Goal: Task Accomplishment & Management: Manage account settings

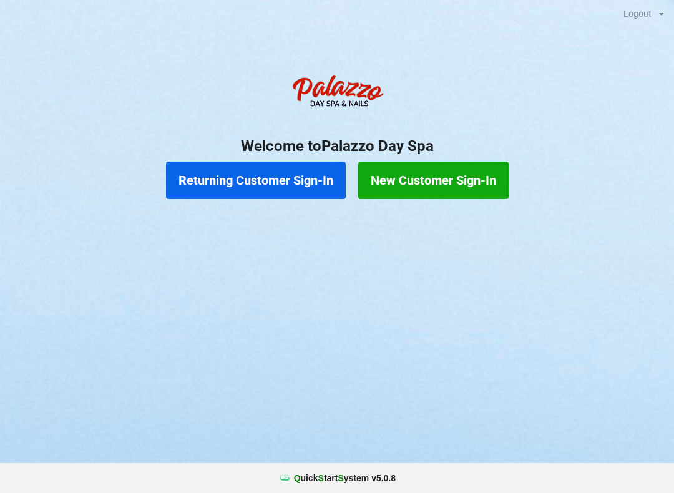
click at [265, 182] on button "Returning Customer Sign-In" at bounding box center [256, 180] width 180 height 37
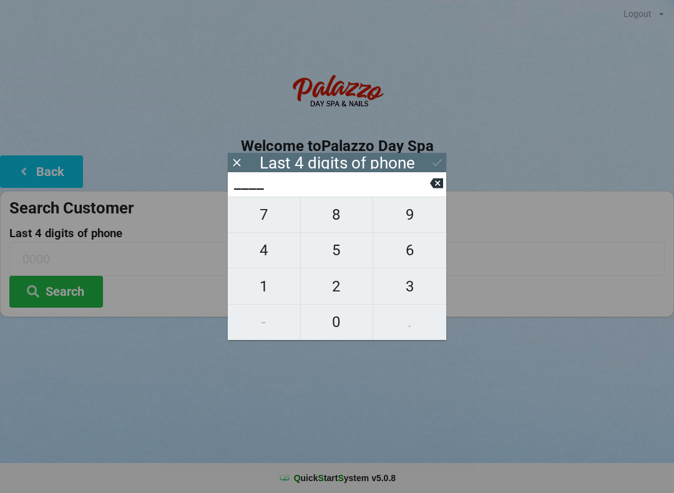
click at [265, 300] on span "1" at bounding box center [264, 287] width 72 height 26
type input "1___"
click at [332, 256] on span "5" at bounding box center [337, 250] width 72 height 26
type input "15__"
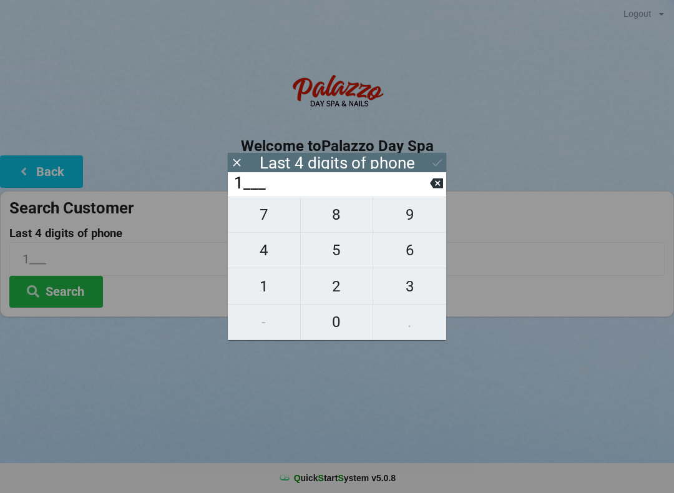
type input "15__"
click at [265, 220] on span "7" at bounding box center [264, 215] width 72 height 26
type input "157_"
click at [268, 224] on span "7" at bounding box center [264, 215] width 72 height 26
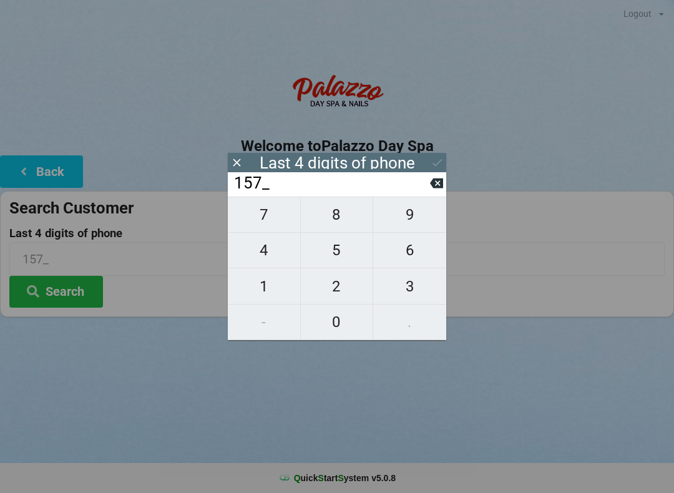
type input "1577"
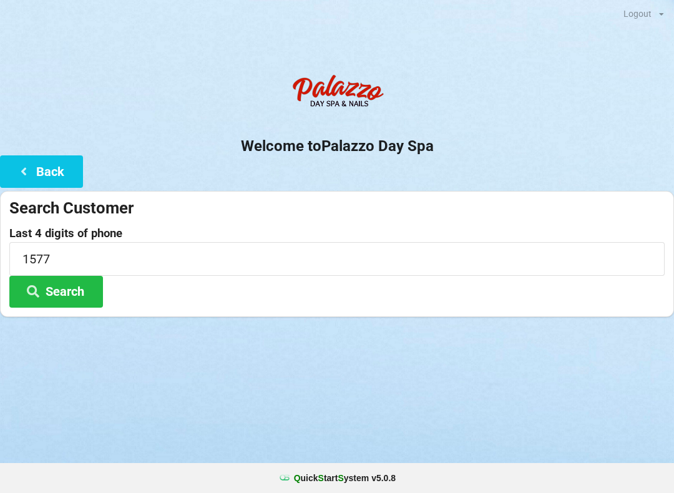
click at [384, 422] on div "Logout Logout Sign-In Welcome to Palazzo Day Spa Back Search Customer Last 4 di…" at bounding box center [337, 246] width 674 height 493
click at [76, 289] on button "Search" at bounding box center [56, 292] width 94 height 32
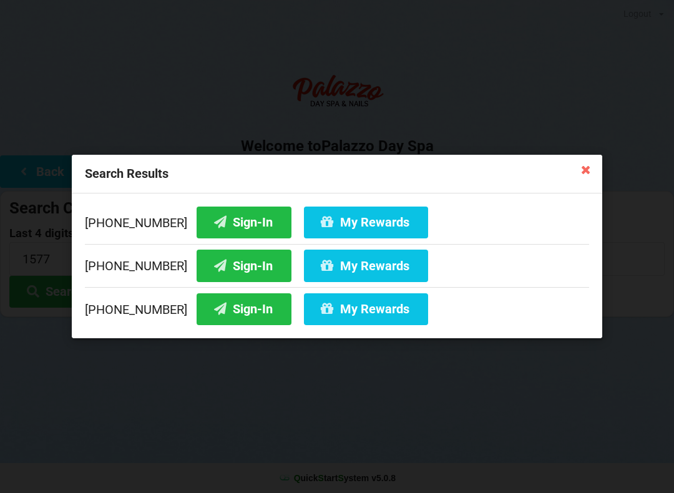
click at [238, 223] on button "Sign-In" at bounding box center [244, 223] width 95 height 32
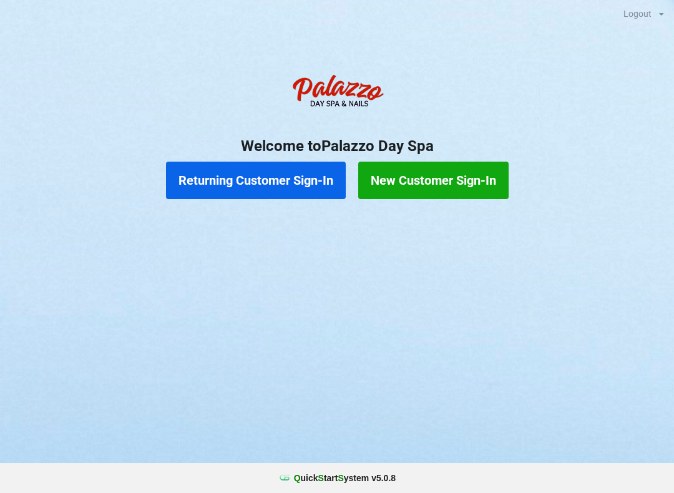
click at [265, 189] on button "Returning Customer Sign-In" at bounding box center [256, 180] width 180 height 37
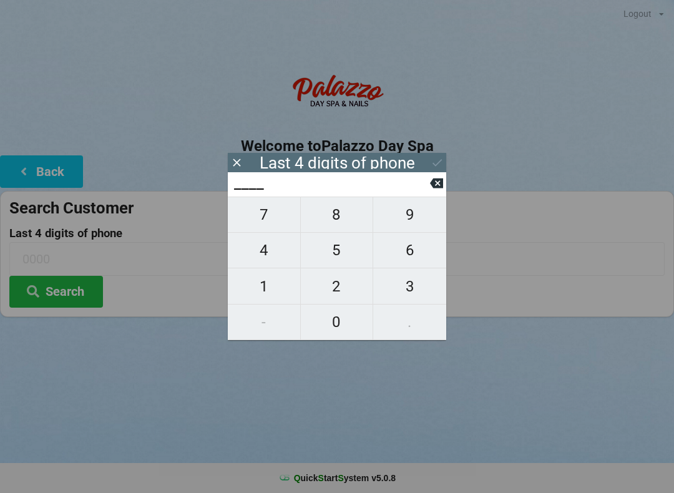
click at [266, 287] on span "1" at bounding box center [264, 287] width 72 height 26
type input "1___"
click at [348, 240] on button "5" at bounding box center [337, 251] width 73 height 36
type input "15__"
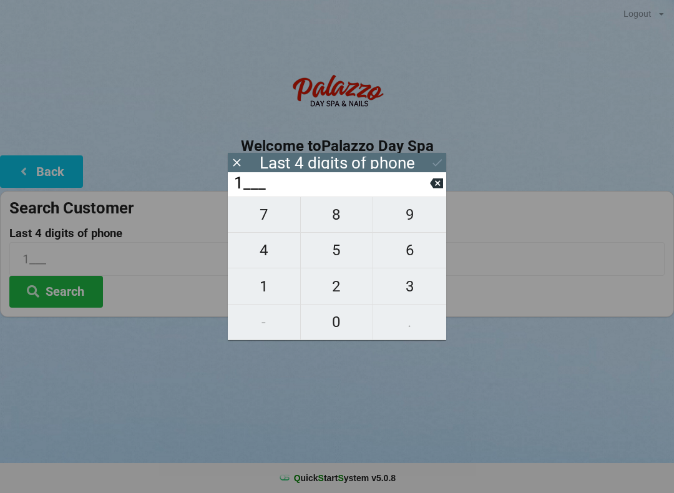
type input "15__"
click at [272, 223] on span "7" at bounding box center [264, 215] width 72 height 26
type input "157_"
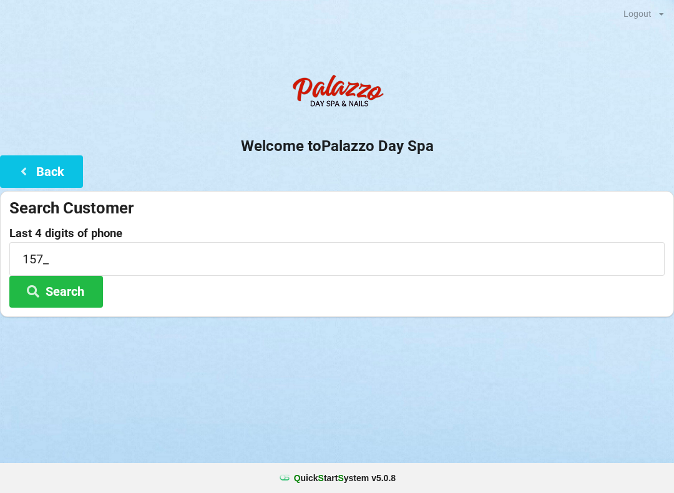
click at [70, 285] on button "Search" at bounding box center [56, 292] width 94 height 32
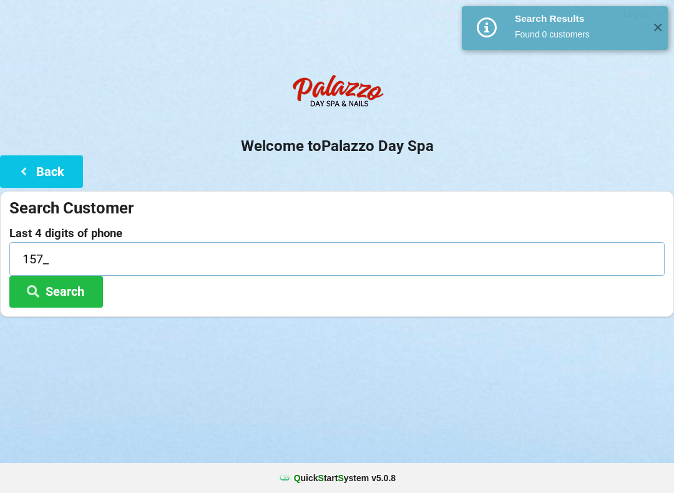
click at [82, 244] on input "157_" at bounding box center [337, 258] width 656 height 33
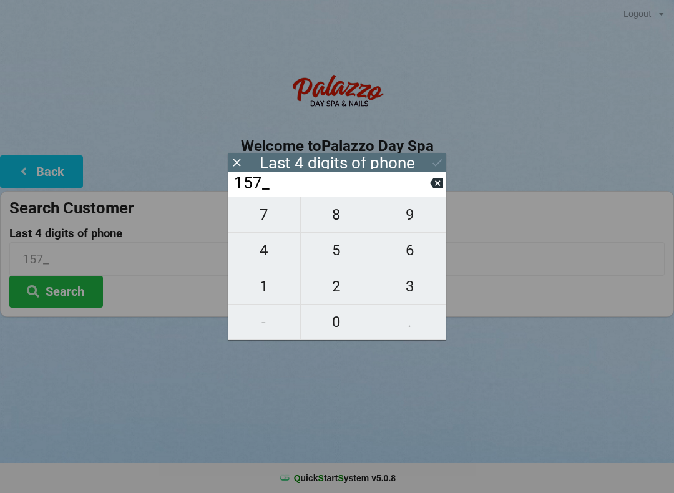
click at [269, 218] on span "7" at bounding box center [264, 215] width 72 height 26
type input "1577"
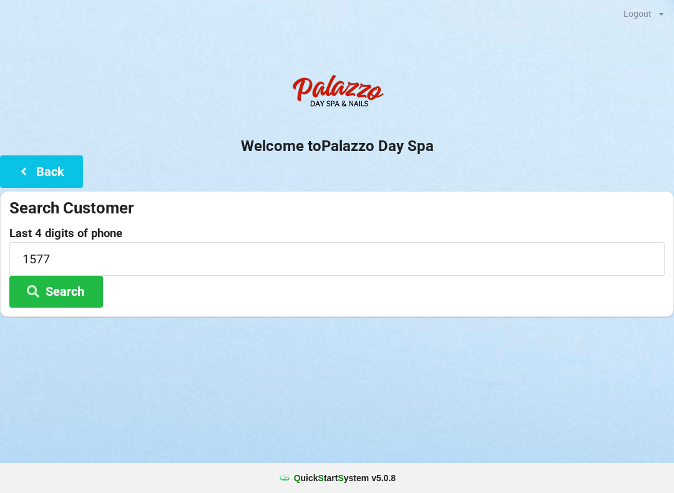
click at [169, 404] on div "Logout Logout Sign-In Welcome to Palazzo Day Spa Back Search Customer Last 4 di…" at bounding box center [337, 246] width 674 height 493
click at [74, 296] on button "Search" at bounding box center [56, 292] width 94 height 32
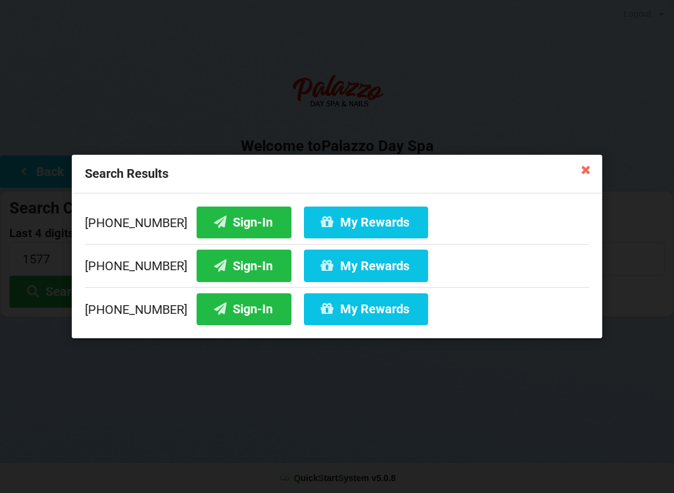
click at [230, 220] on button "Sign-In" at bounding box center [244, 223] width 95 height 32
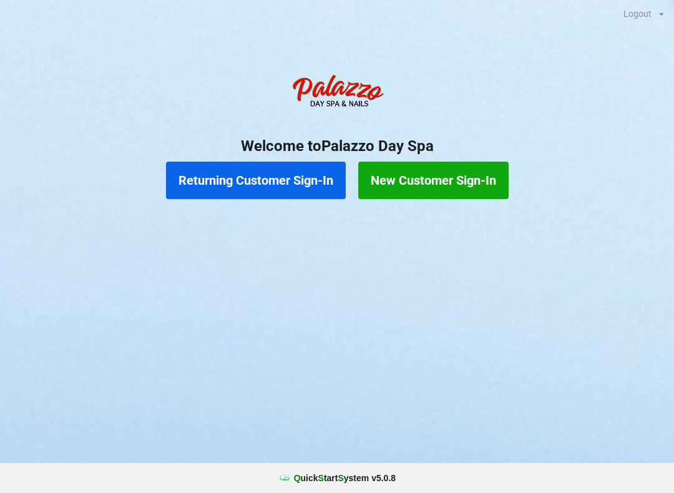
click at [297, 180] on button "Returning Customer Sign-In" at bounding box center [256, 180] width 180 height 37
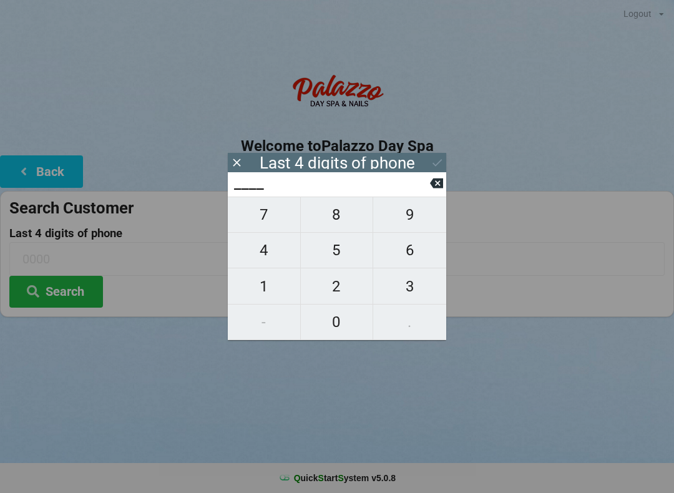
click at [271, 222] on span "7" at bounding box center [264, 215] width 72 height 26
type input "7___"
click at [418, 296] on span "3" at bounding box center [409, 287] width 73 height 26
type input "73__"
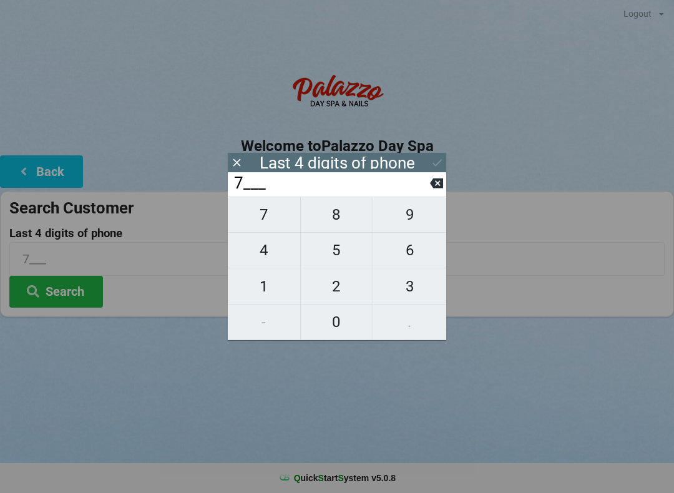
type input "73__"
click at [267, 221] on span "7" at bounding box center [264, 215] width 72 height 26
type input "737_"
click at [265, 261] on span "4" at bounding box center [264, 250] width 72 height 26
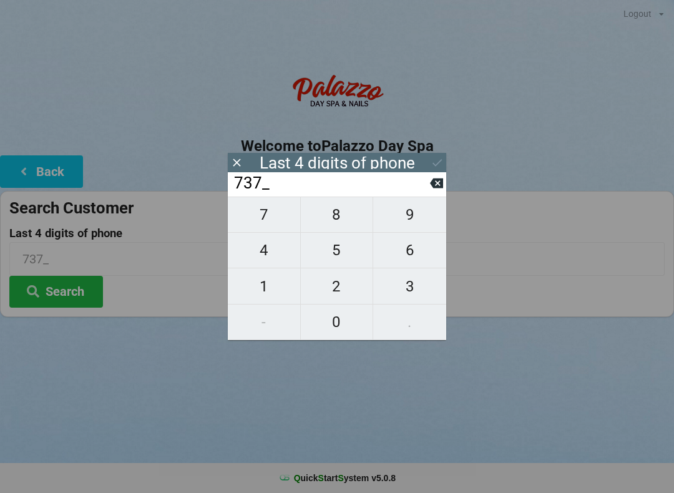
type input "7374"
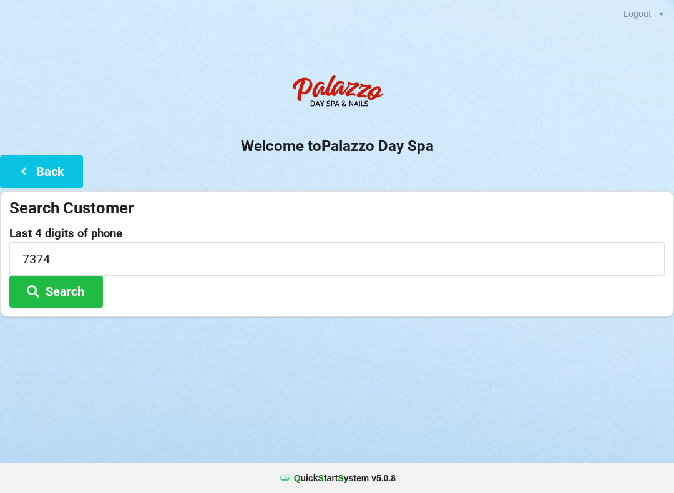
click at [540, 303] on div "Last 4 digits of phone 7374 Search" at bounding box center [337, 267] width 656 height 81
click at [81, 288] on button "Search" at bounding box center [56, 292] width 94 height 32
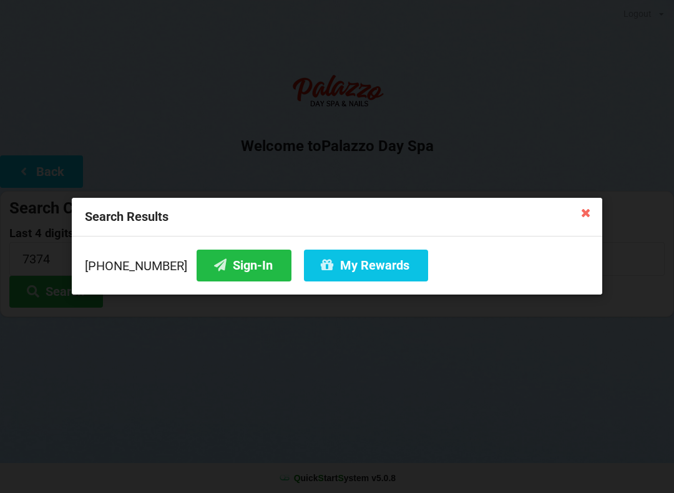
click at [225, 264] on button "Sign-In" at bounding box center [244, 266] width 95 height 32
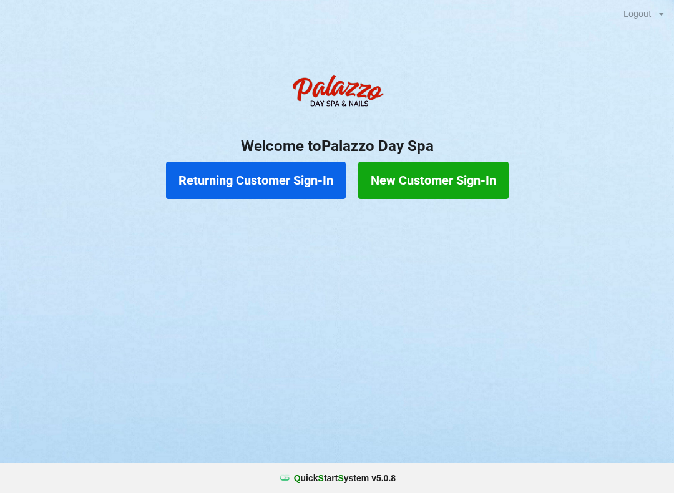
click at [275, 187] on button "Returning Customer Sign-In" at bounding box center [256, 180] width 180 height 37
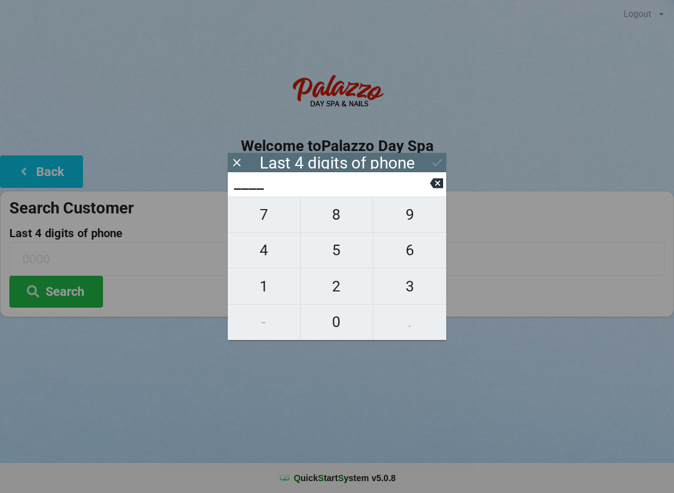
click at [262, 246] on span "4" at bounding box center [264, 250] width 72 height 26
type input "4___"
click at [440, 189] on icon at bounding box center [436, 184] width 13 height 10
click at [337, 252] on span "5" at bounding box center [337, 250] width 72 height 26
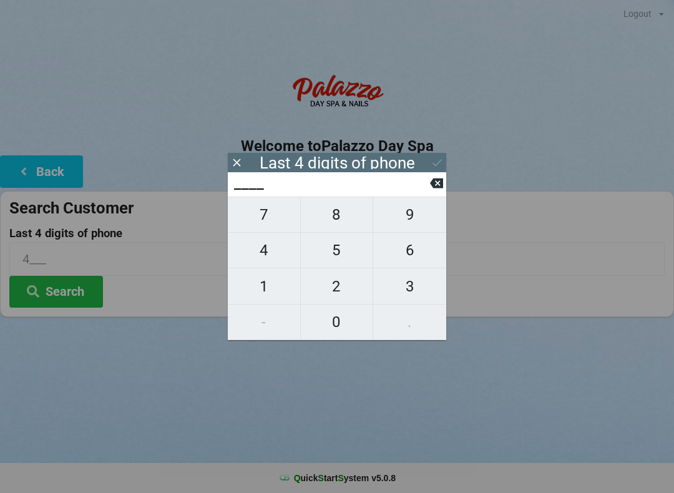
type input "5___"
click at [413, 297] on span "3" at bounding box center [409, 287] width 73 height 26
type input "53__"
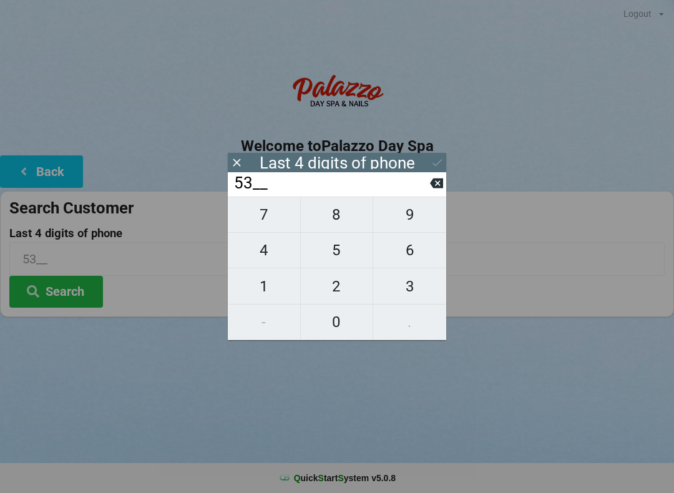
click at [339, 256] on span "5" at bounding box center [337, 250] width 72 height 26
type input "535_"
click at [440, 192] on button at bounding box center [436, 183] width 13 height 17
click at [266, 292] on span "1" at bounding box center [264, 287] width 72 height 26
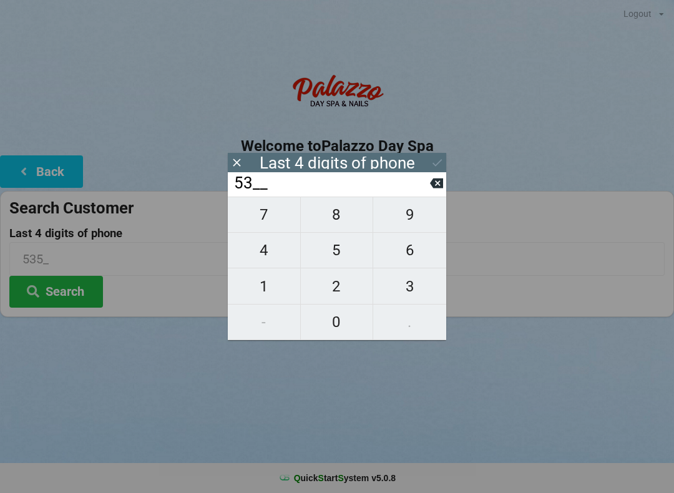
type input "531_"
click at [344, 247] on span "5" at bounding box center [337, 250] width 72 height 26
type input "5315"
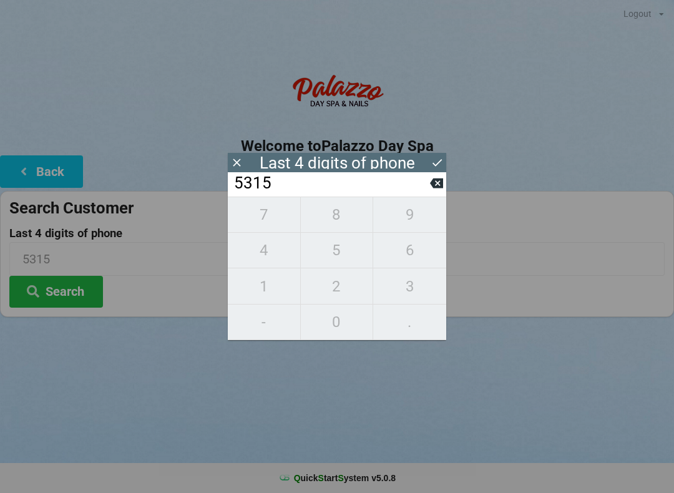
click at [79, 298] on button "Search" at bounding box center [56, 292] width 94 height 32
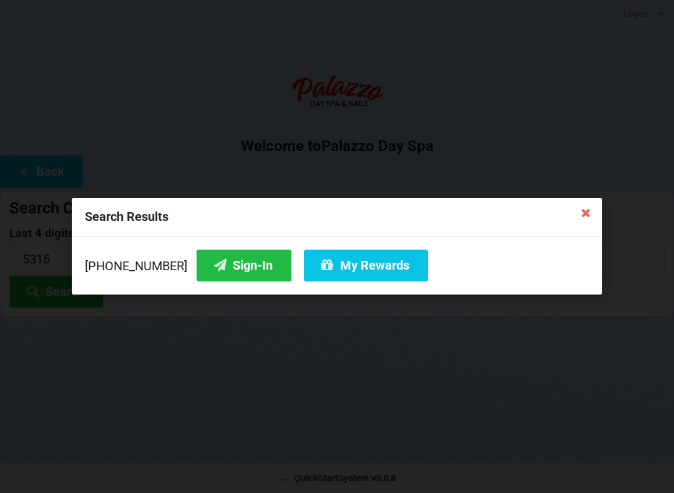
click at [220, 272] on button "Sign-In" at bounding box center [244, 266] width 95 height 32
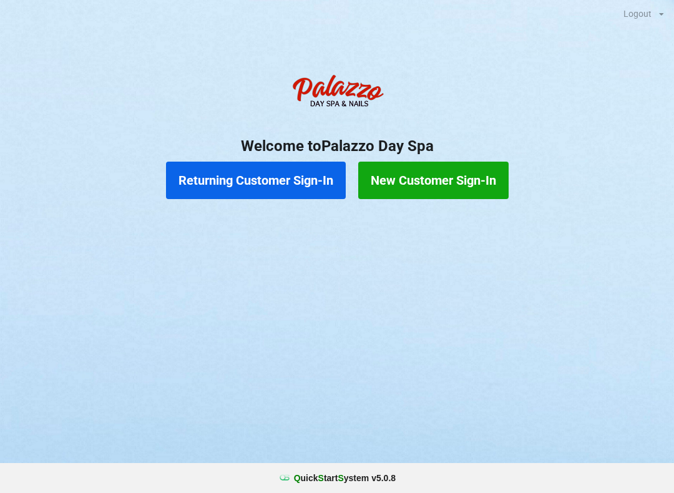
click at [264, 177] on button "Returning Customer Sign-In" at bounding box center [256, 180] width 180 height 37
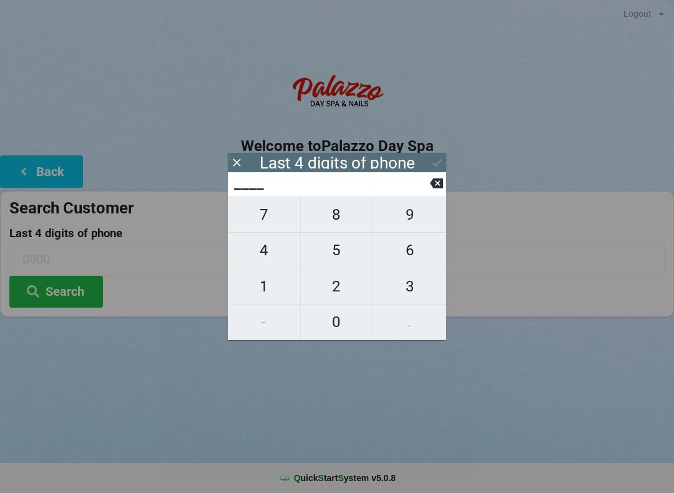
click at [262, 259] on span "4" at bounding box center [264, 250] width 72 height 26
type input "4___"
click at [341, 334] on span "0" at bounding box center [337, 322] width 72 height 26
type input "40__"
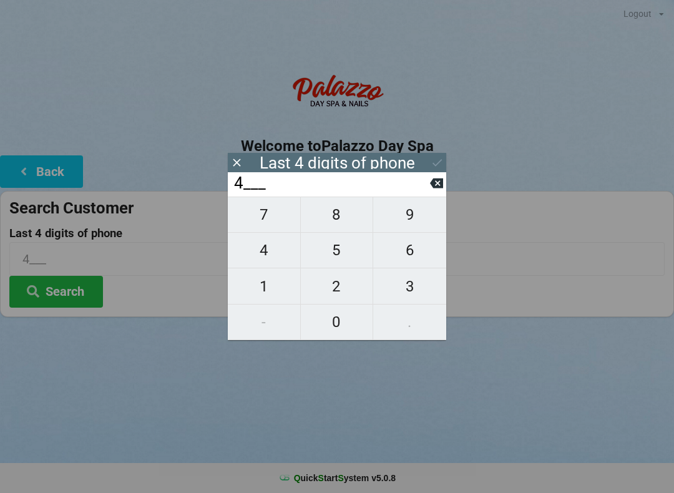
type input "40__"
click at [270, 227] on span "7" at bounding box center [264, 215] width 72 height 26
type input "407_"
click at [273, 264] on span "4" at bounding box center [264, 250] width 72 height 26
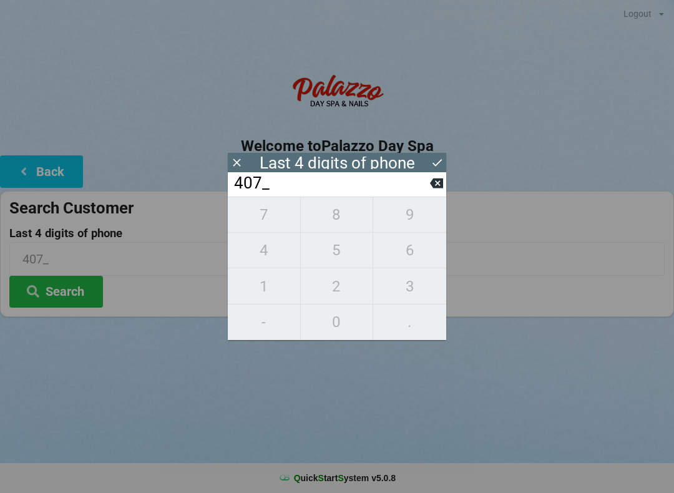
type input "4074"
click at [343, 222] on div "7 8 9 4 5 6 1 2 3 - 0 ." at bounding box center [337, 269] width 219 height 144
click at [436, 189] on icon at bounding box center [436, 184] width 13 height 10
click at [425, 194] on input "407_" at bounding box center [331, 184] width 197 height 20
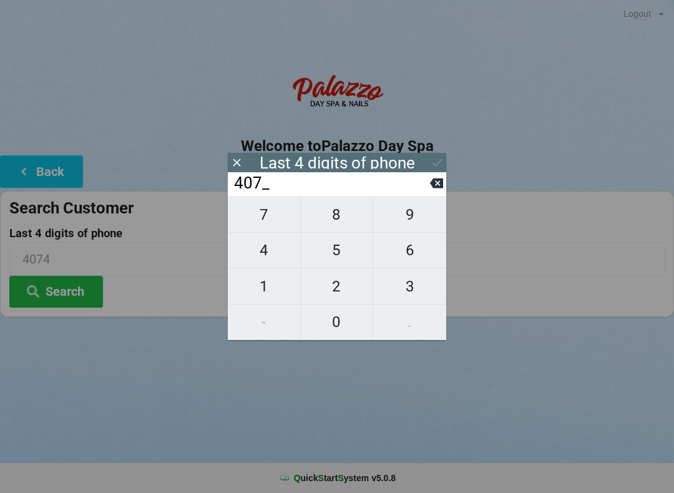
click at [428, 194] on input "407_" at bounding box center [331, 184] width 197 height 20
click at [436, 190] on icon at bounding box center [436, 183] width 13 height 13
click at [439, 189] on icon at bounding box center [436, 183] width 13 height 13
click at [434, 189] on icon at bounding box center [436, 184] width 13 height 10
click at [410, 221] on span "9" at bounding box center [409, 215] width 73 height 26
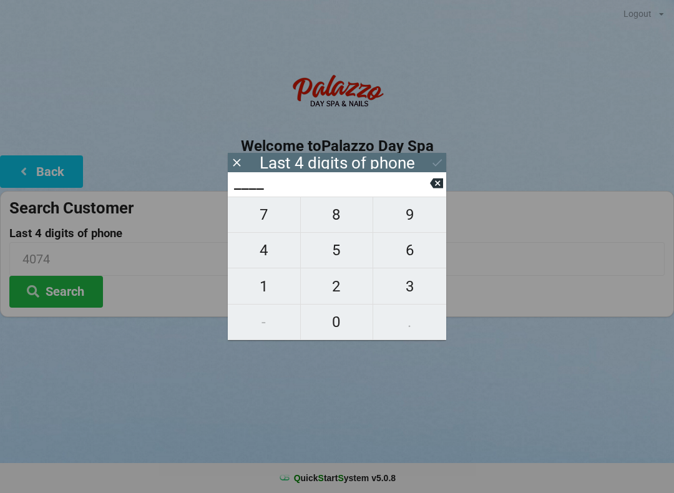
type input "9___"
click at [272, 293] on span "1" at bounding box center [264, 287] width 72 height 26
type input "91__"
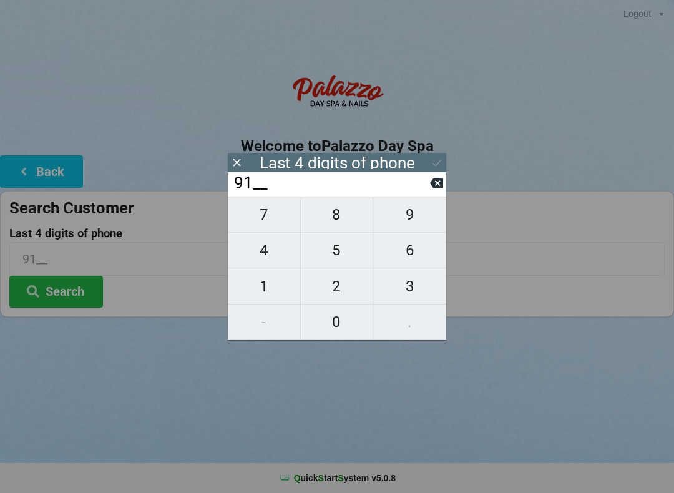
click at [269, 227] on span "7" at bounding box center [264, 215] width 72 height 26
type input "917_"
click at [402, 224] on span "9" at bounding box center [409, 215] width 73 height 26
type input "9179"
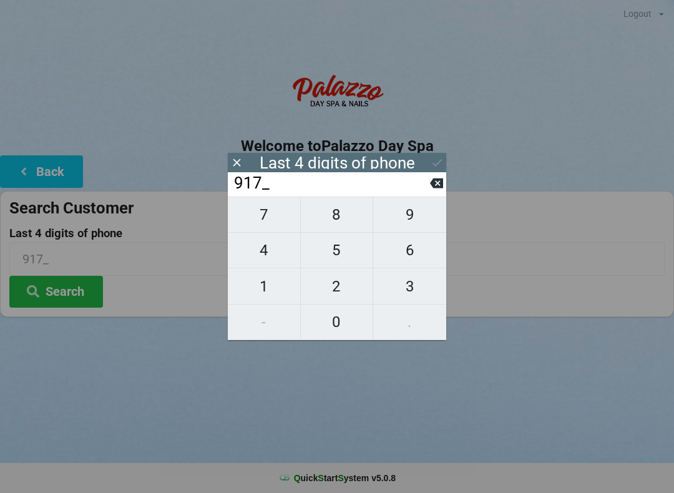
type input "9179"
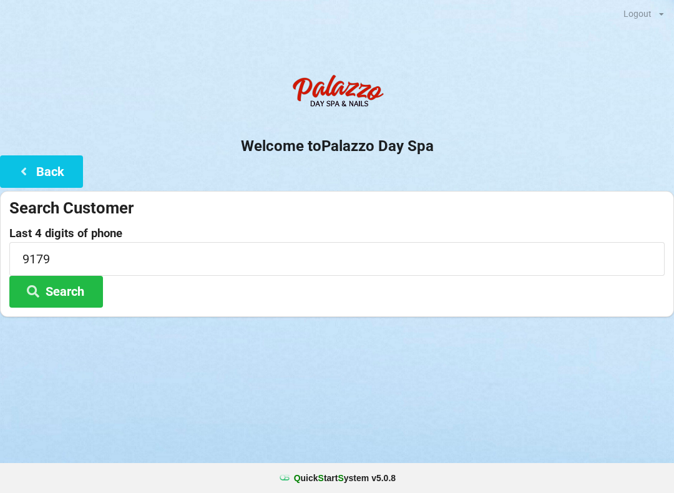
click at [72, 290] on button "Search" at bounding box center [56, 292] width 94 height 32
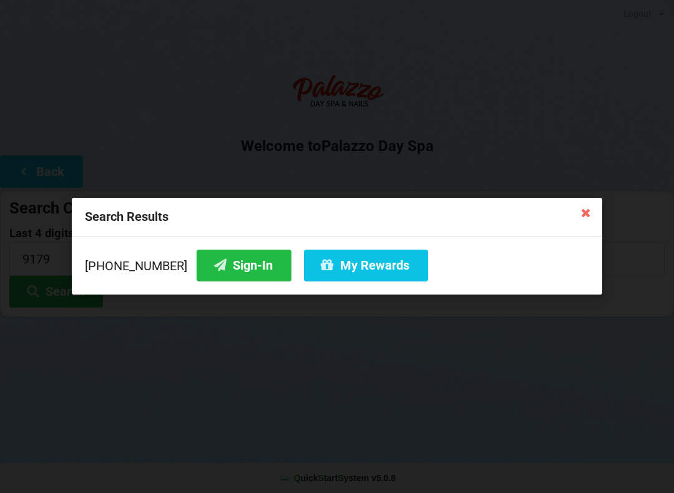
click at [240, 267] on button "Sign-In" at bounding box center [244, 266] width 95 height 32
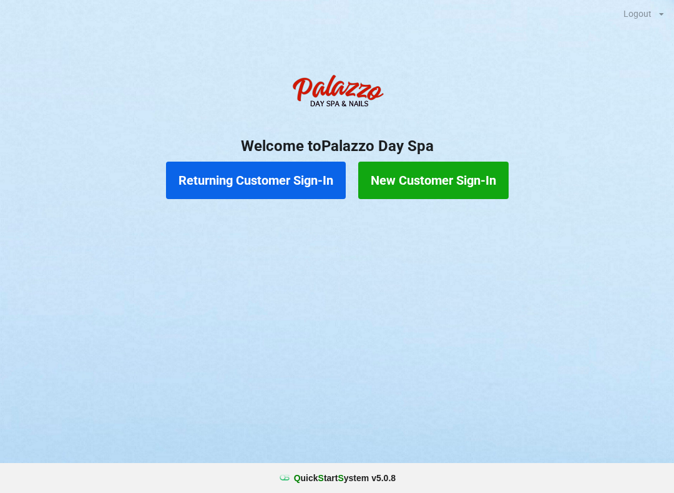
click at [216, 184] on button "Returning Customer Sign-In" at bounding box center [256, 180] width 180 height 37
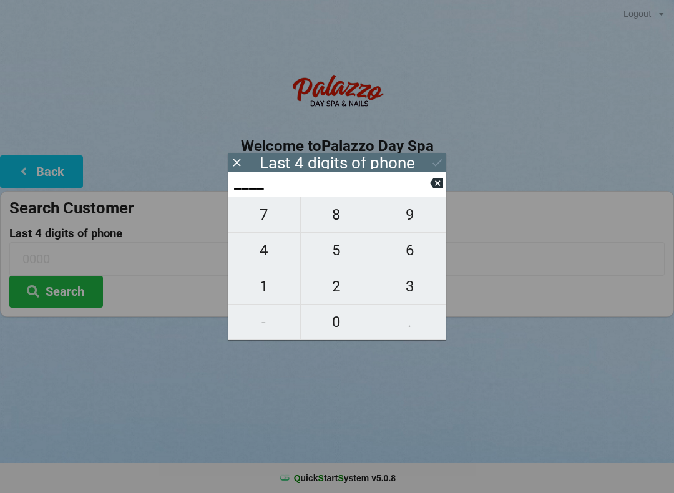
click at [396, 215] on span "9" at bounding box center [409, 215] width 73 height 26
type input "9___"
click at [389, 210] on span "9" at bounding box center [409, 215] width 73 height 26
type input "99__"
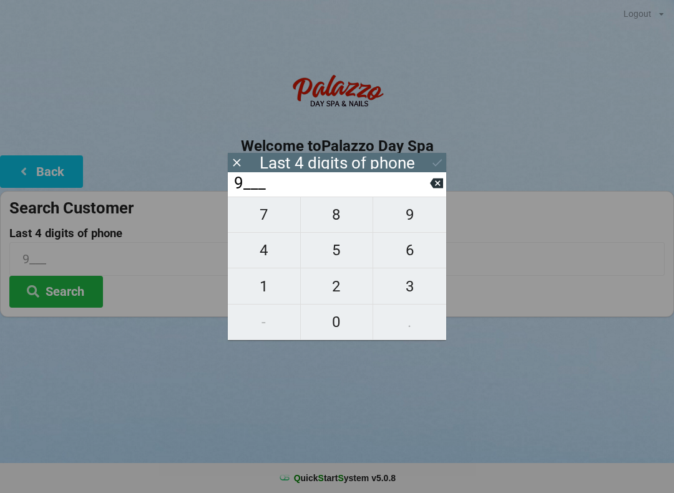
type input "99__"
click at [260, 290] on span "1" at bounding box center [264, 287] width 72 height 26
type input "991_"
click at [257, 212] on span "7" at bounding box center [264, 215] width 72 height 26
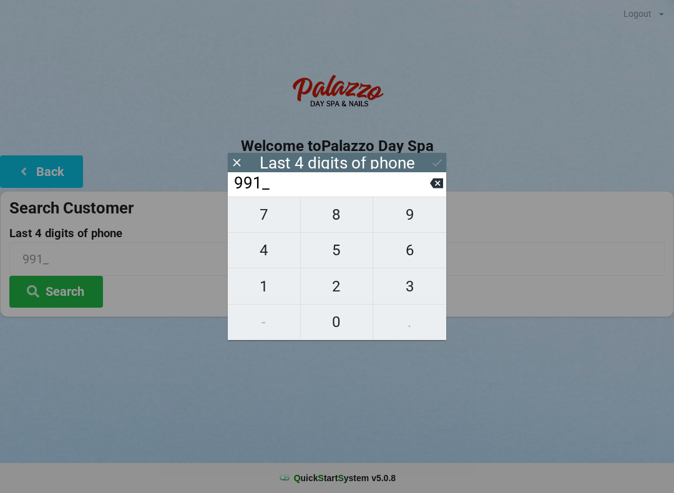
type input "9917"
click at [439, 162] on icon at bounding box center [437, 162] width 9 height 7
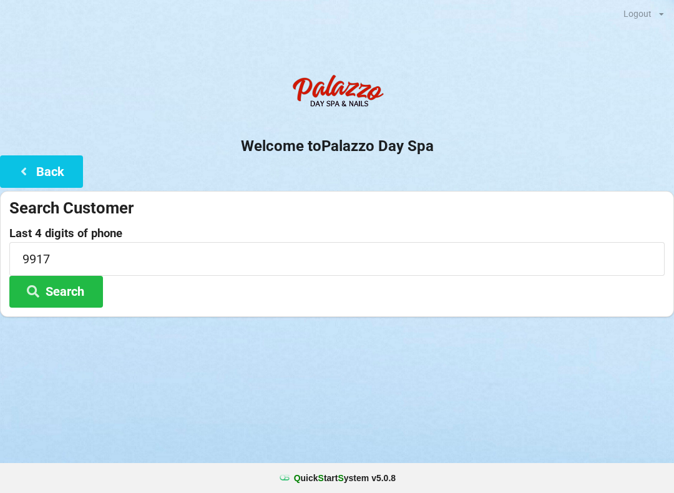
click at [39, 292] on icon at bounding box center [33, 290] width 15 height 11
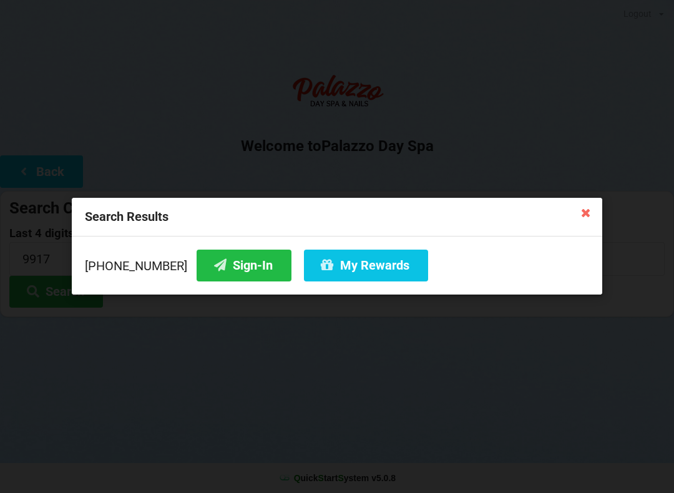
click at [215, 258] on button "Sign-In" at bounding box center [244, 266] width 95 height 32
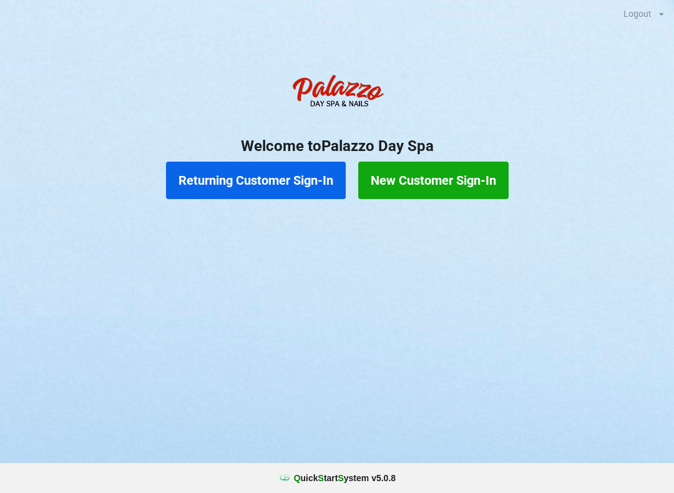
click at [259, 182] on button "Returning Customer Sign-In" at bounding box center [256, 180] width 180 height 37
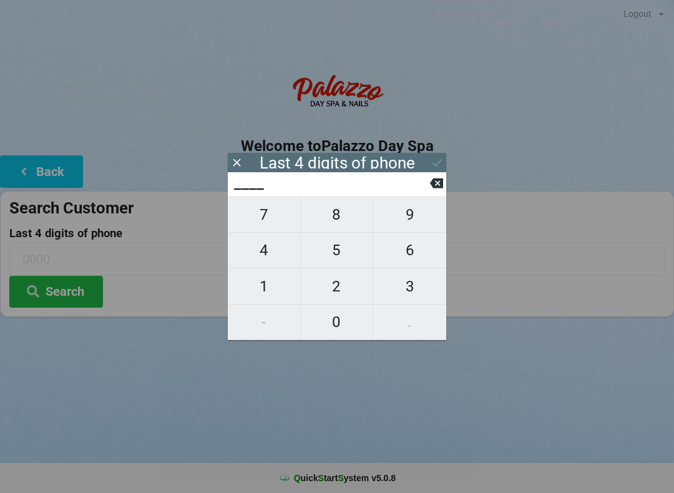
click at [340, 233] on button "8" at bounding box center [337, 215] width 73 height 36
type input "8___"
click at [342, 257] on span "5" at bounding box center [337, 250] width 72 height 26
type input "85__"
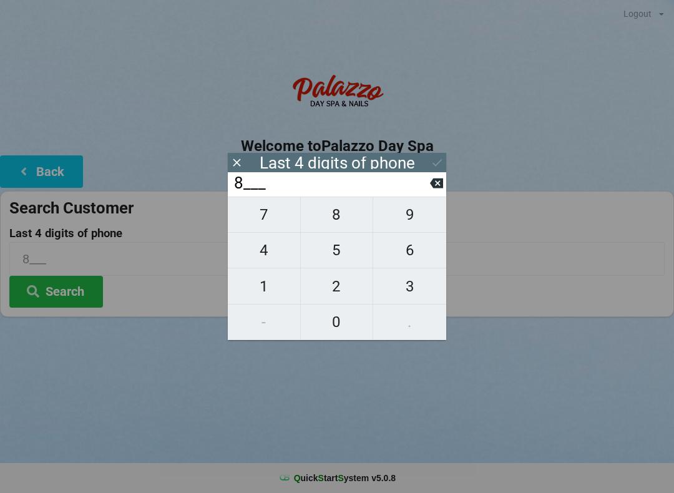
type input "85__"
click at [341, 323] on span "0" at bounding box center [337, 322] width 72 height 26
type input "850_"
click at [434, 189] on icon at bounding box center [436, 184] width 13 height 10
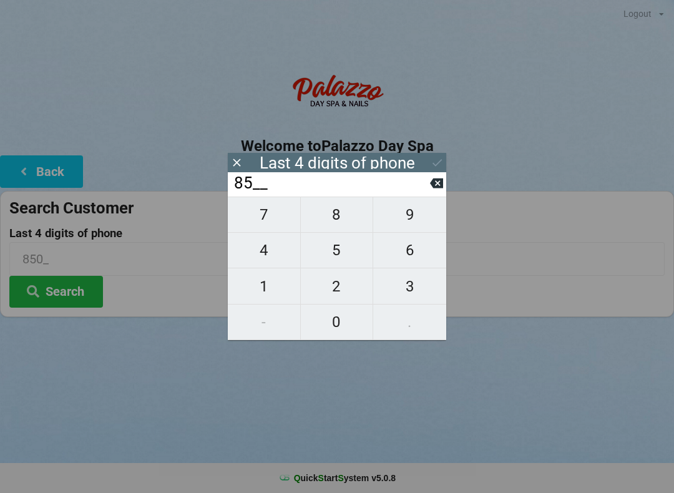
click at [431, 189] on icon at bounding box center [436, 183] width 13 height 13
click at [277, 261] on span "4" at bounding box center [264, 250] width 72 height 26
type input "84__"
click at [338, 214] on span "8" at bounding box center [337, 215] width 72 height 26
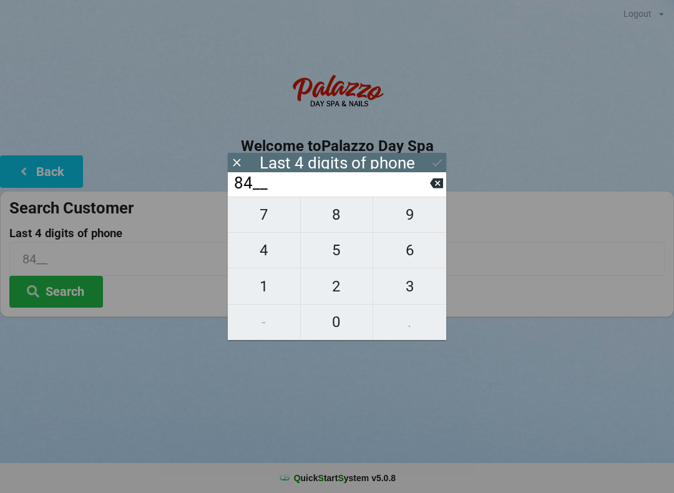
type input "848_"
click at [332, 307] on button "0" at bounding box center [337, 323] width 73 height 36
type input "8480"
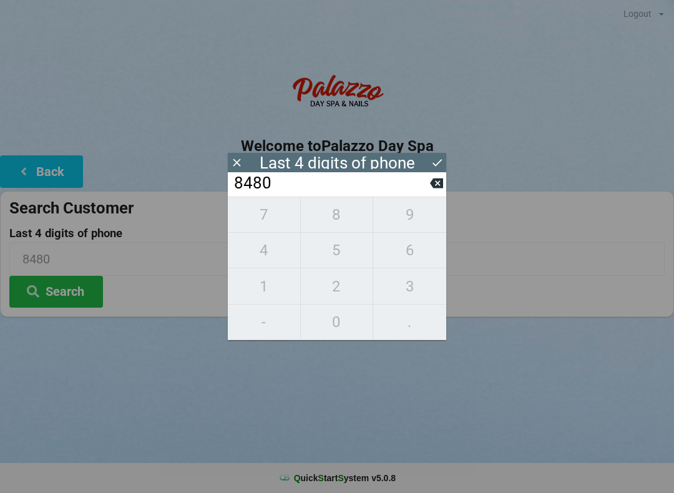
click at [438, 164] on icon at bounding box center [437, 162] width 9 height 7
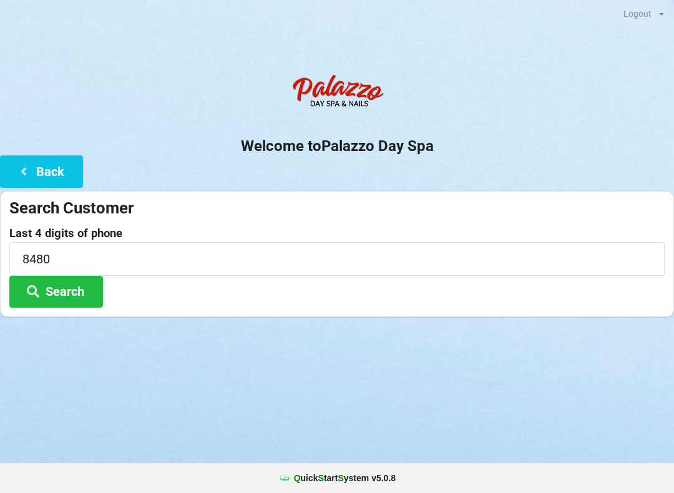
click at [38, 285] on icon at bounding box center [33, 290] width 15 height 11
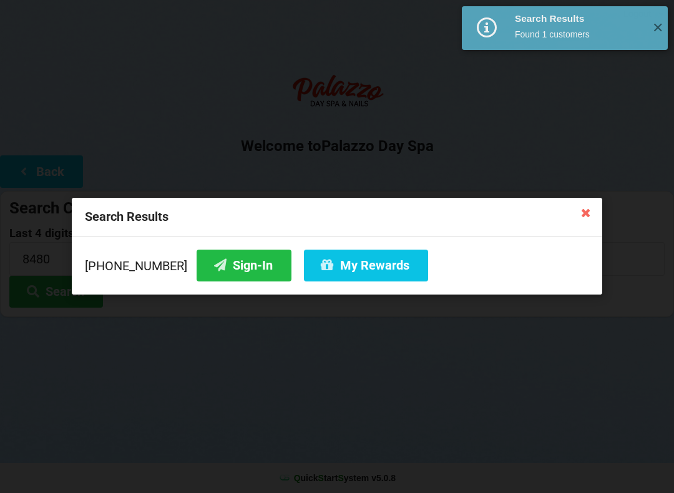
click at [239, 263] on button "Sign-In" at bounding box center [244, 266] width 95 height 32
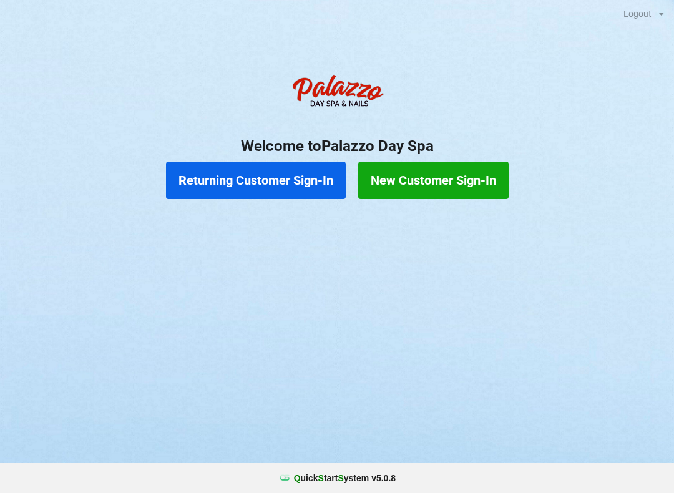
click at [263, 162] on button "Returning Customer Sign-In" at bounding box center [256, 180] width 180 height 37
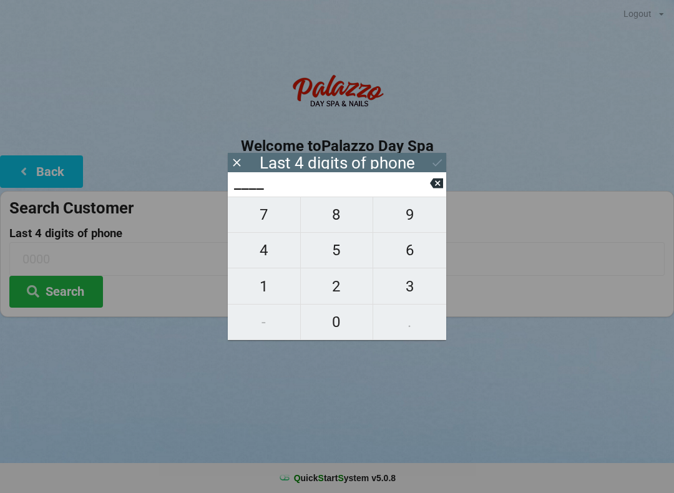
click at [347, 321] on span "0" at bounding box center [337, 322] width 72 height 26
type input "0___"
click at [430, 194] on input "0___" at bounding box center [331, 184] width 197 height 20
click at [442, 189] on icon at bounding box center [436, 184] width 13 height 10
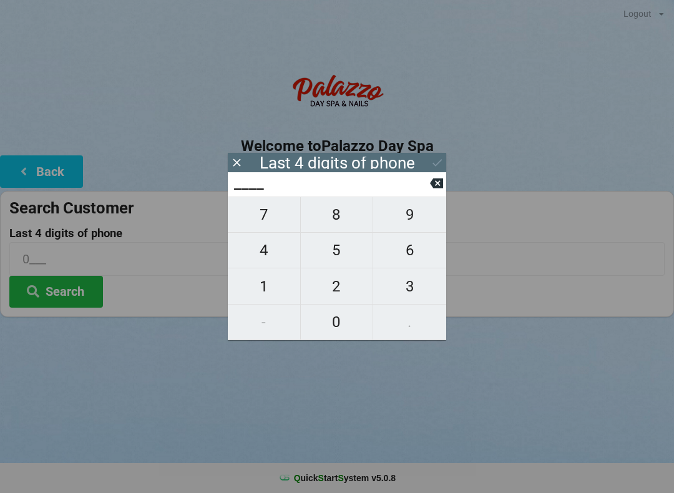
click at [287, 244] on span "4" at bounding box center [264, 250] width 72 height 26
type input "4___"
click at [343, 312] on span "0" at bounding box center [337, 322] width 72 height 26
type input "40__"
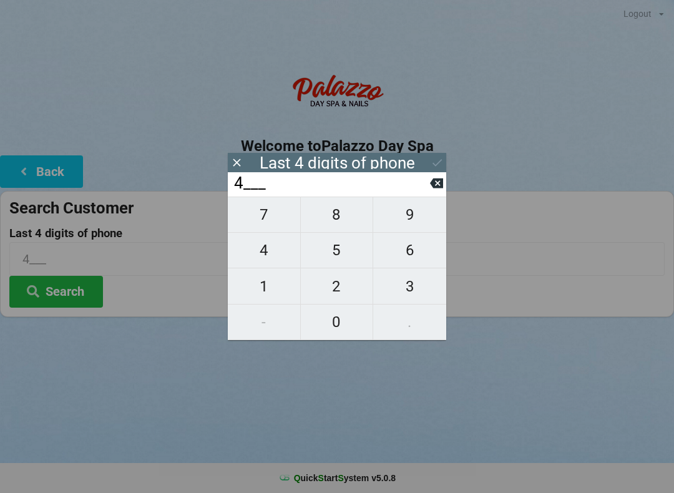
type input "40__"
click at [284, 223] on span "7" at bounding box center [264, 215] width 72 height 26
type input "407_"
click at [345, 289] on span "2" at bounding box center [337, 287] width 72 height 26
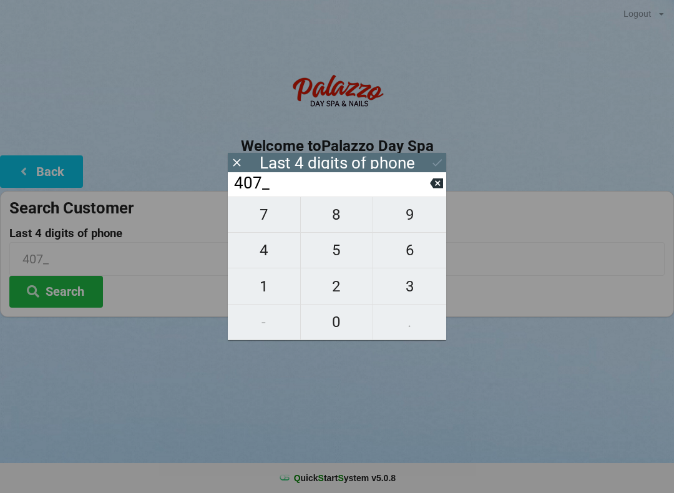
type input "4072"
click at [415, 287] on div "7 8 9 4 5 6 1 2 3 - 0 ." at bounding box center [337, 269] width 219 height 144
click at [347, 281] on div "7 8 9 4 5 6 1 2 3 - 0 ." at bounding box center [337, 269] width 219 height 144
click at [437, 189] on icon at bounding box center [436, 184] width 13 height 10
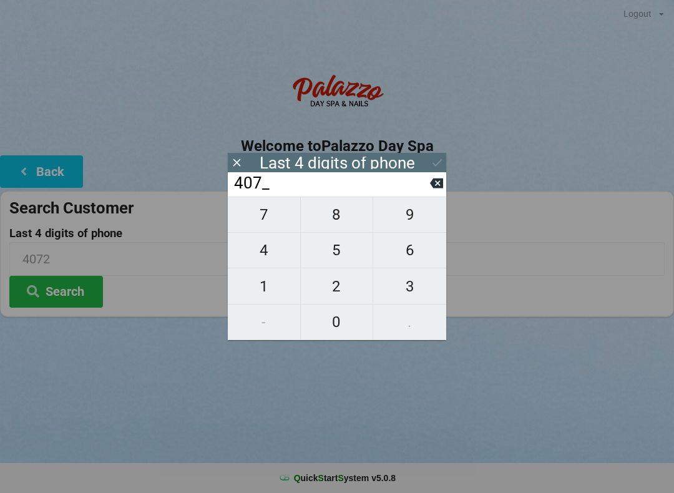
click at [443, 188] on icon at bounding box center [436, 184] width 13 height 10
click at [443, 189] on icon at bounding box center [436, 184] width 13 height 10
type input "4___"
click at [448, 185] on div "Welcome to Palazzo Day Spa Back Search Customer Last 4 digits of phone 4072 Sea…" at bounding box center [337, 192] width 674 height 249
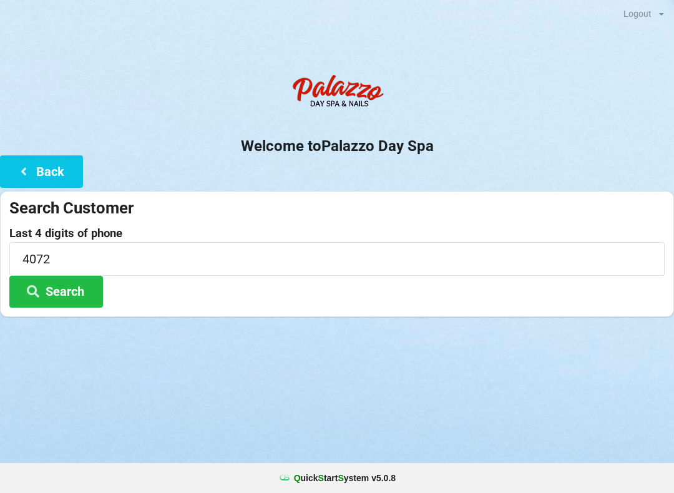
click at [69, 292] on button "Search" at bounding box center [56, 292] width 94 height 32
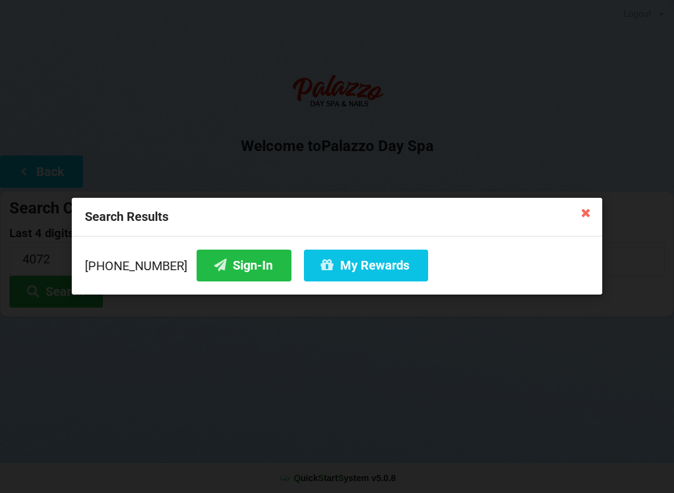
click at [583, 204] on icon at bounding box center [586, 212] width 20 height 20
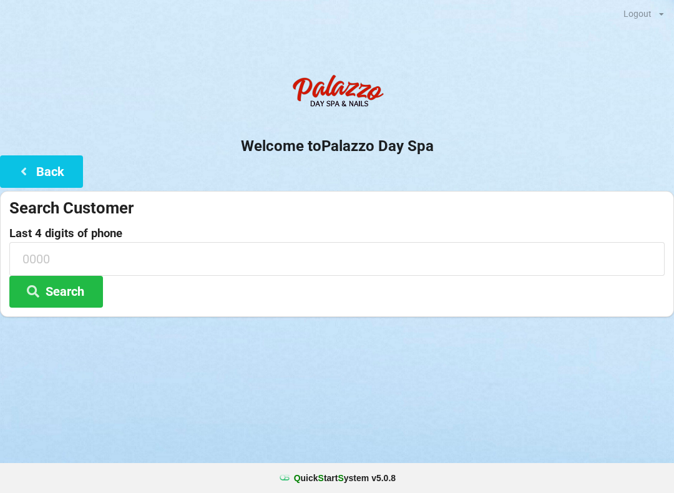
click at [37, 168] on button "Back" at bounding box center [41, 171] width 83 height 32
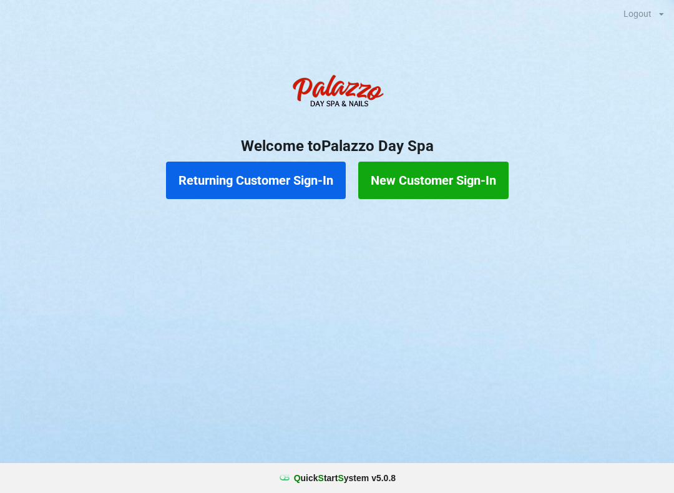
click at [294, 177] on button "Returning Customer Sign-In" at bounding box center [256, 180] width 180 height 37
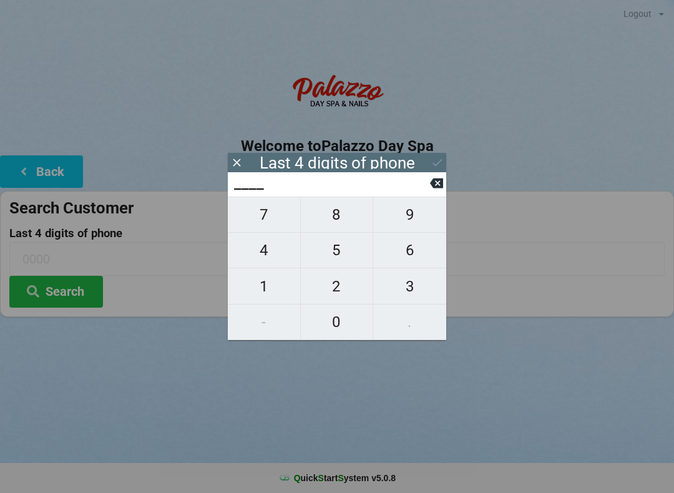
click at [445, 168] on div "Last 4 digits of phone" at bounding box center [337, 162] width 219 height 19
click at [241, 162] on icon at bounding box center [236, 162] width 13 height 13
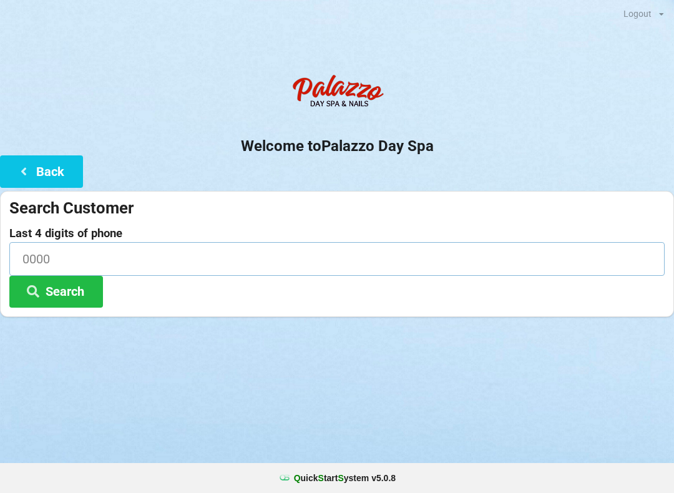
click at [172, 257] on input at bounding box center [337, 258] width 656 height 33
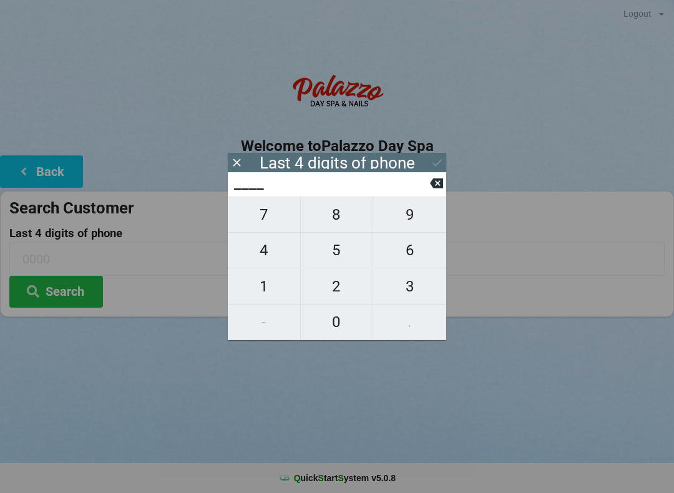
click at [420, 259] on span "6" at bounding box center [409, 250] width 73 height 26
type input "6___"
click at [416, 215] on span "9" at bounding box center [409, 215] width 73 height 26
type input "69__"
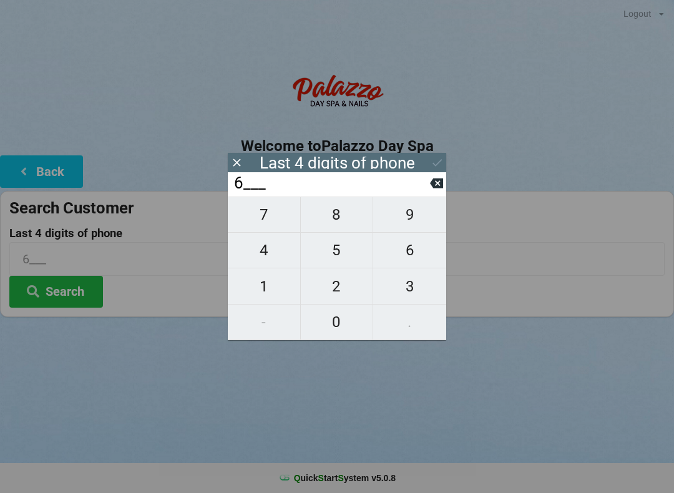
type input "69__"
click at [420, 293] on span "3" at bounding box center [409, 287] width 73 height 26
type input "693_"
click at [257, 292] on span "1" at bounding box center [264, 287] width 72 height 26
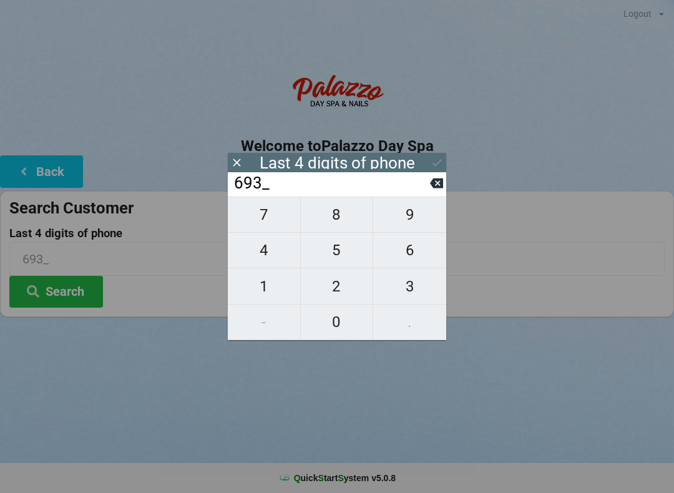
type input "6931"
click at [437, 167] on icon at bounding box center [437, 162] width 13 height 13
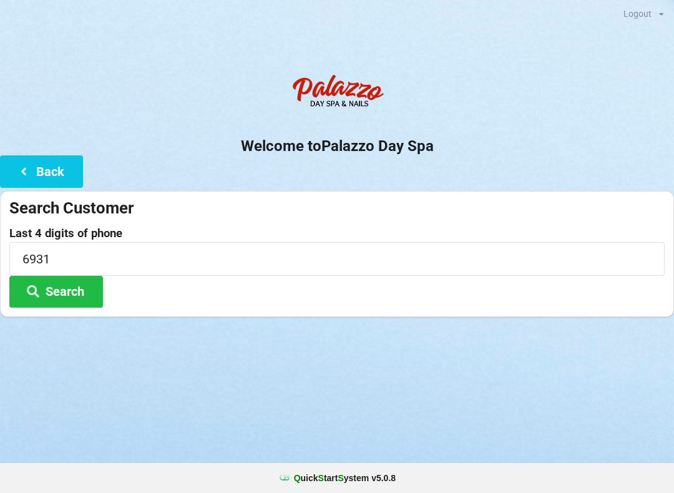
click at [72, 277] on button "Search" at bounding box center [56, 292] width 94 height 32
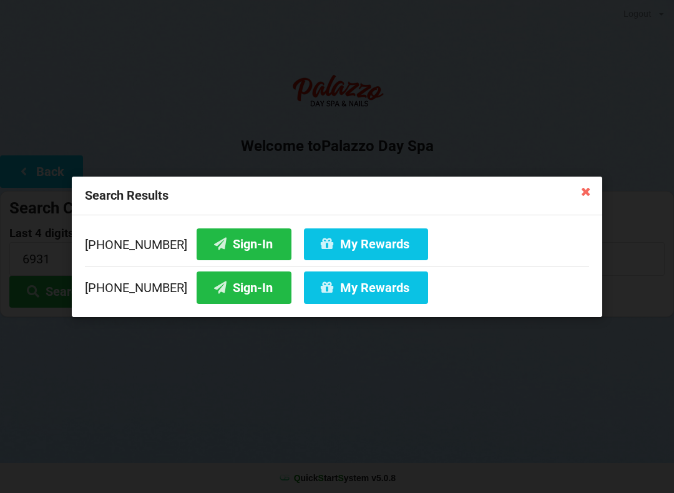
click at [380, 244] on button "My Rewards" at bounding box center [366, 244] width 124 height 32
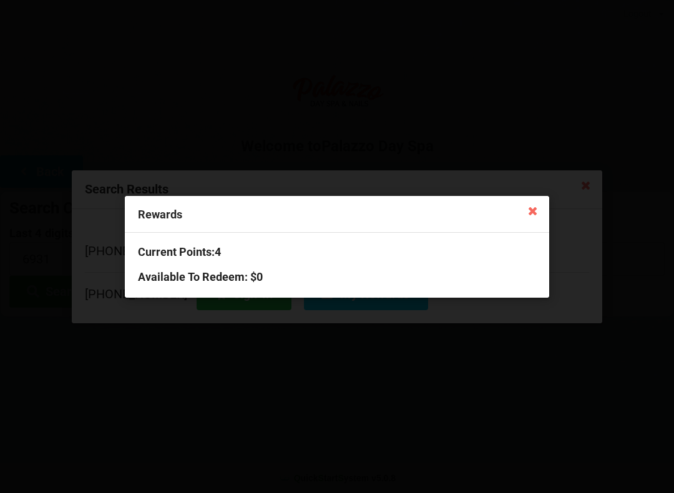
click at [528, 219] on icon at bounding box center [533, 210] width 20 height 20
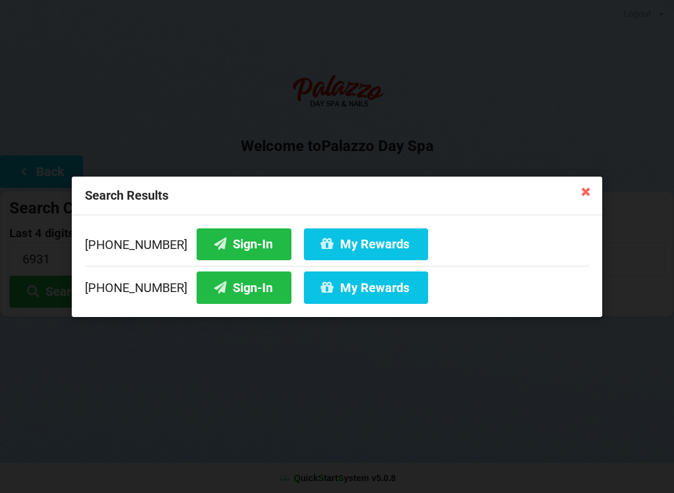
click at [373, 296] on button "My Rewards" at bounding box center [366, 288] width 124 height 32
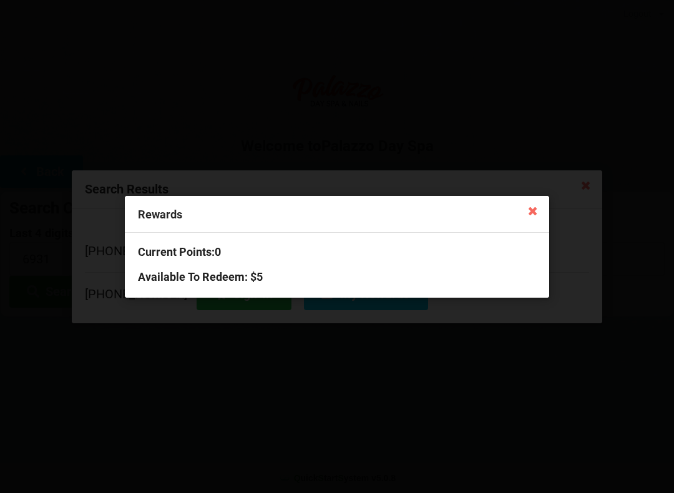
click at [540, 214] on icon at bounding box center [533, 210] width 20 height 20
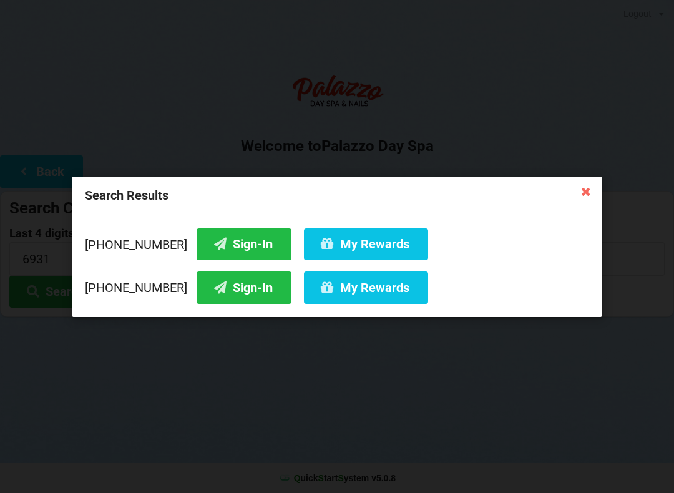
click at [228, 249] on button "Sign-In" at bounding box center [244, 244] width 95 height 32
